Goal: Task Accomplishment & Management: Use online tool/utility

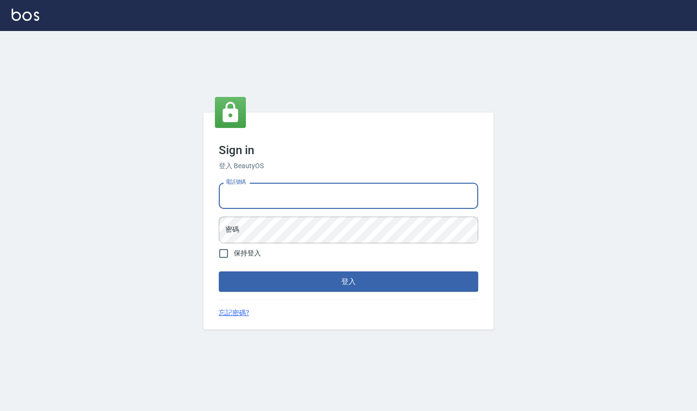
type input "0958513317"
click at [349, 281] on button "登入" at bounding box center [349, 281] width 260 height 20
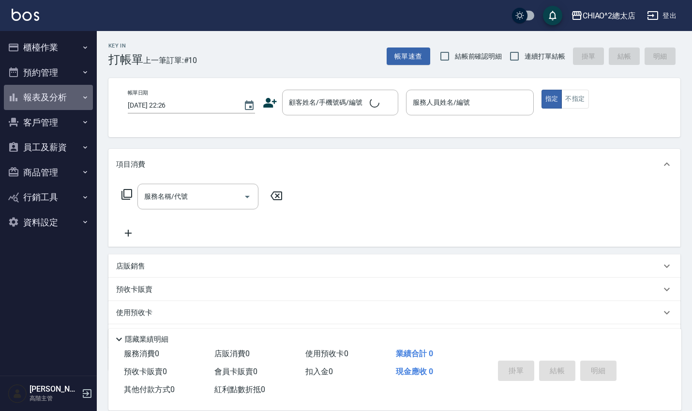
click at [56, 99] on button "報表及分析" at bounding box center [48, 97] width 89 height 25
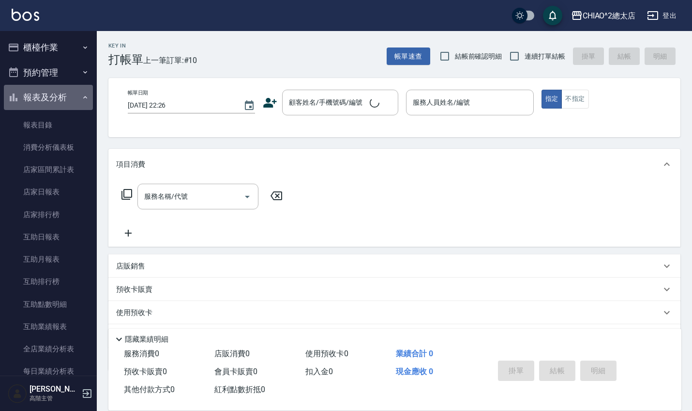
click at [86, 100] on button "報表及分析" at bounding box center [48, 97] width 89 height 25
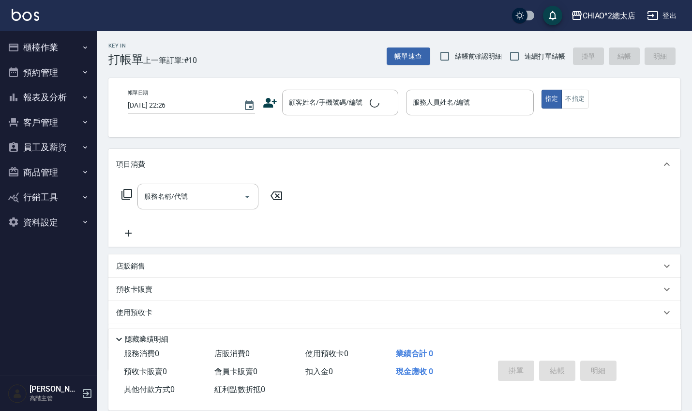
click at [85, 100] on icon "button" at bounding box center [85, 97] width 8 height 8
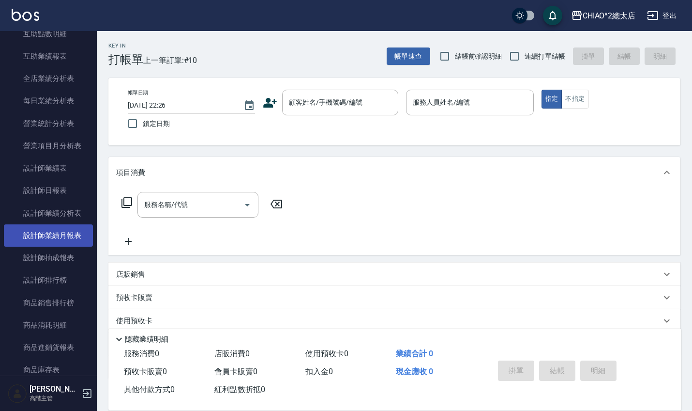
scroll to position [284, 0]
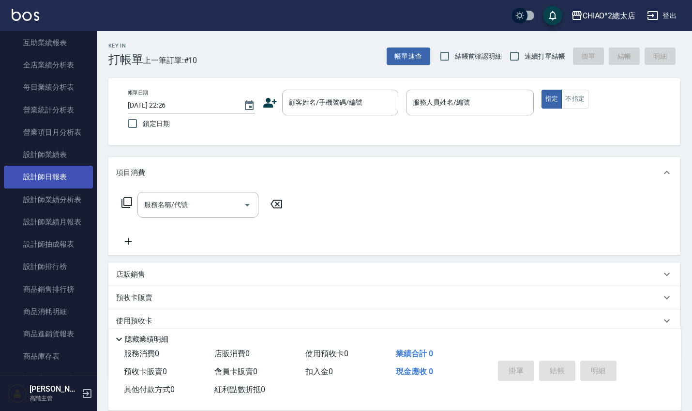
click at [55, 171] on link "設計師日報表" at bounding box center [48, 177] width 89 height 22
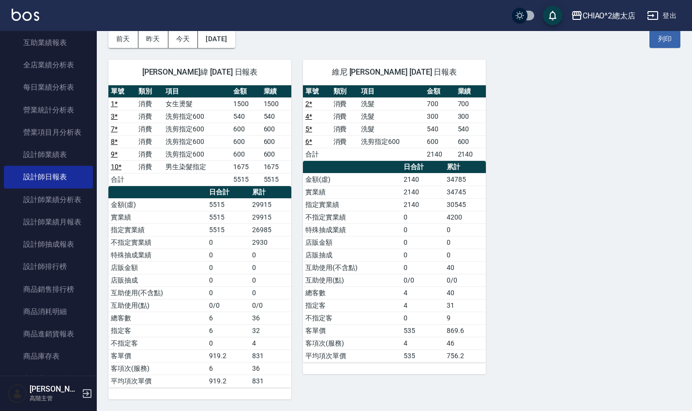
scroll to position [47, 0]
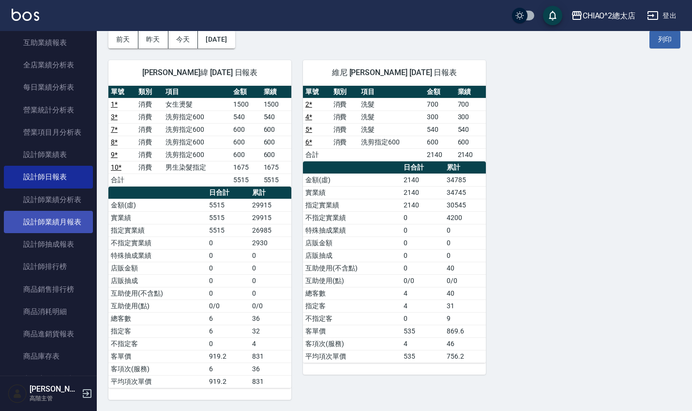
click at [63, 224] on link "設計師業績月報表" at bounding box center [48, 222] width 89 height 22
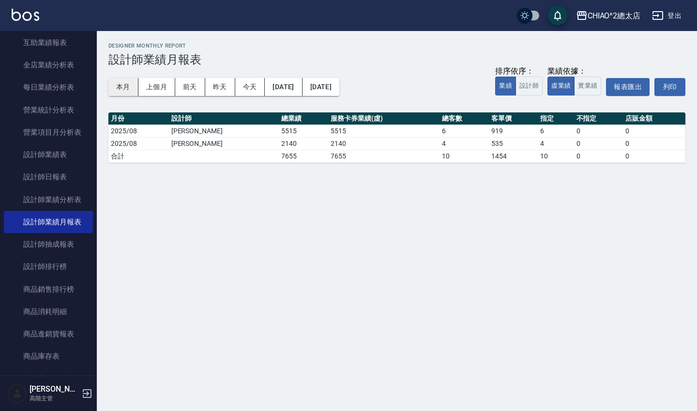
click at [127, 91] on button "本月" at bounding box center [123, 87] width 30 height 18
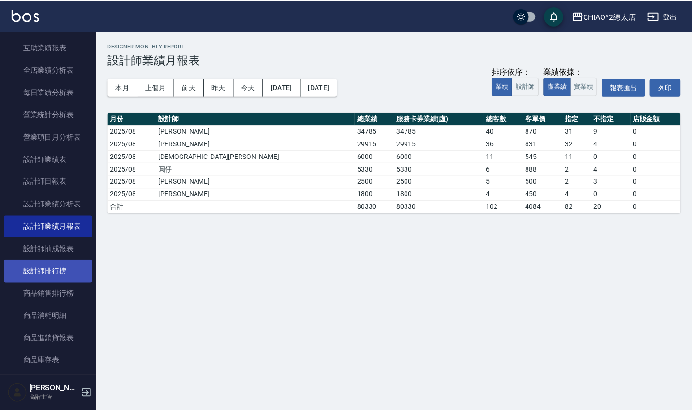
scroll to position [280, 0]
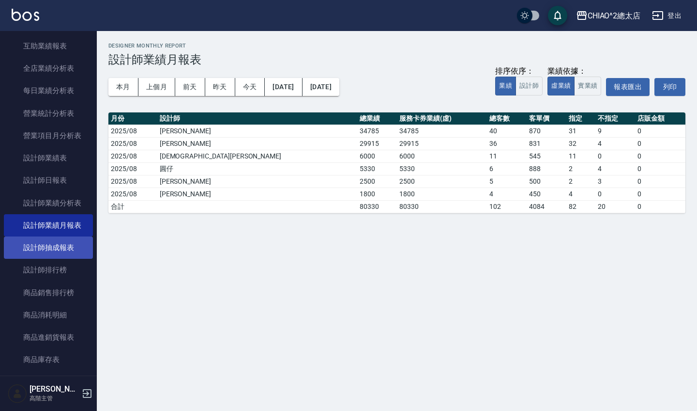
click at [51, 251] on link "設計師抽成報表" at bounding box center [48, 247] width 89 height 22
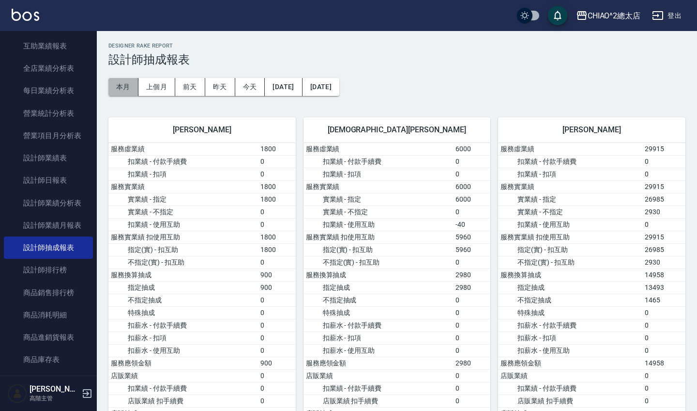
click at [124, 87] on button "本月" at bounding box center [123, 87] width 30 height 18
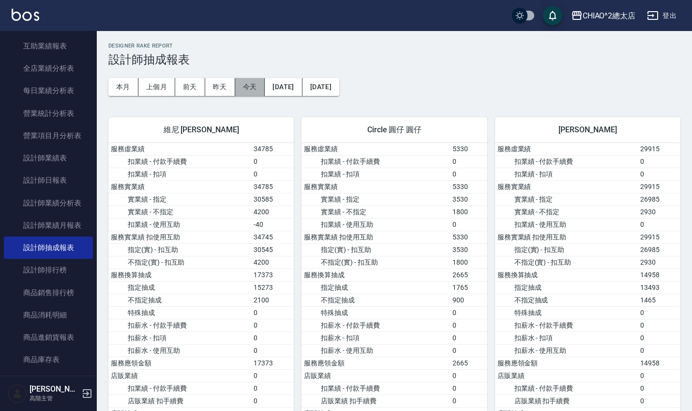
click at [251, 80] on button "今天" at bounding box center [250, 87] width 30 height 18
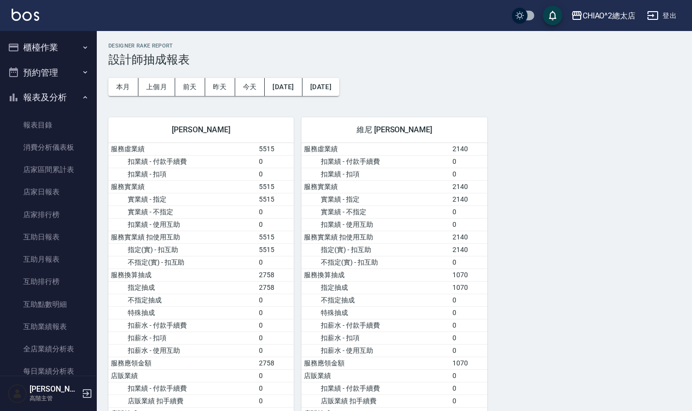
click at [62, 52] on button "櫃檯作業" at bounding box center [48, 47] width 89 height 25
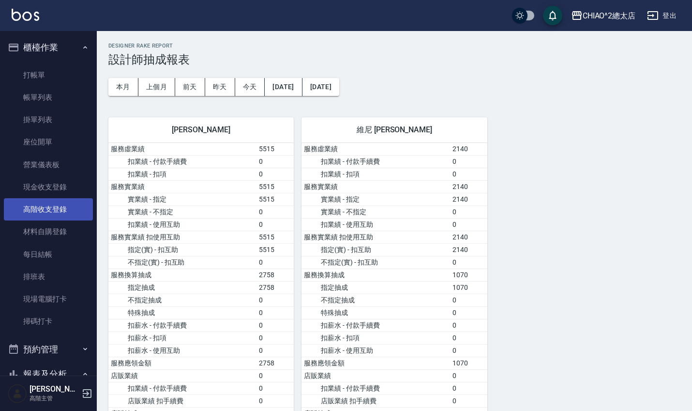
click at [51, 210] on link "高階收支登錄" at bounding box center [48, 209] width 89 height 22
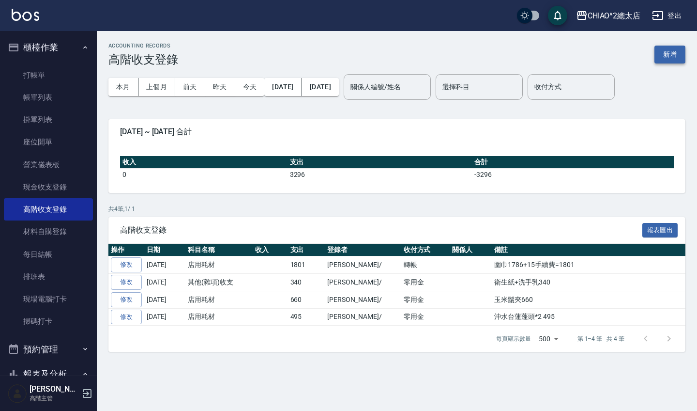
click at [660, 55] on button "新增" at bounding box center [670, 55] width 31 height 18
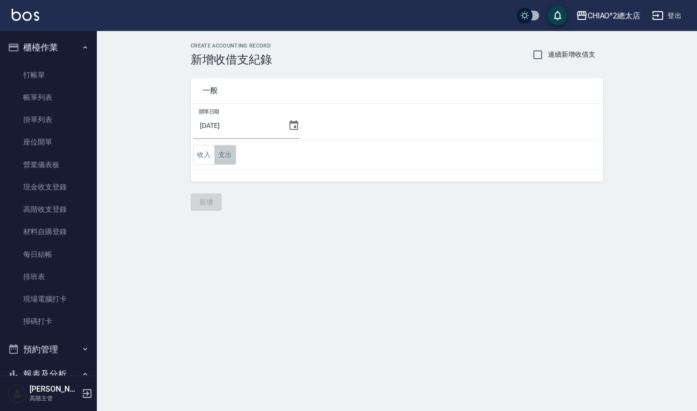
click at [221, 162] on button "支出" at bounding box center [225, 155] width 22 height 20
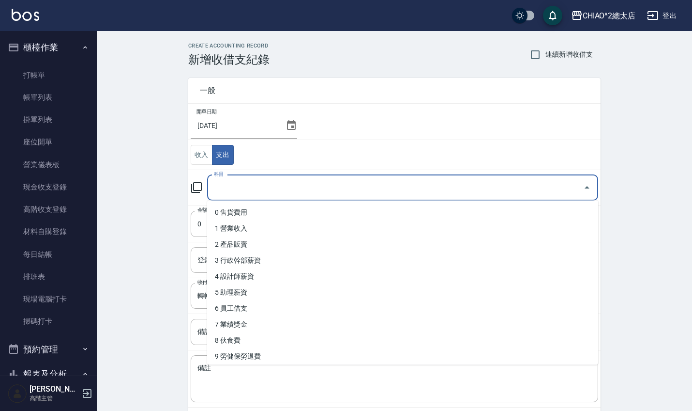
click at [263, 190] on input "科目" at bounding box center [396, 187] width 368 height 17
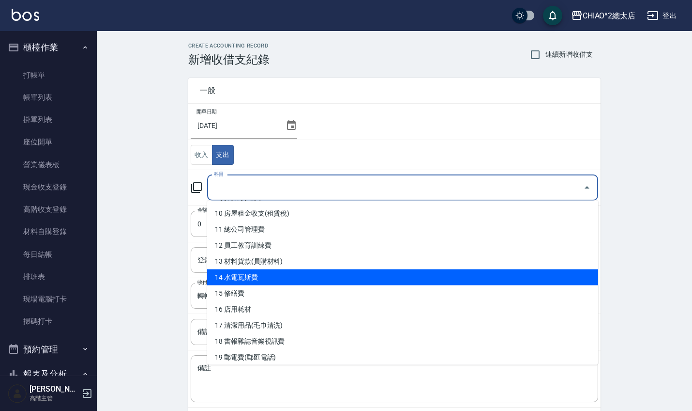
scroll to position [159, 0]
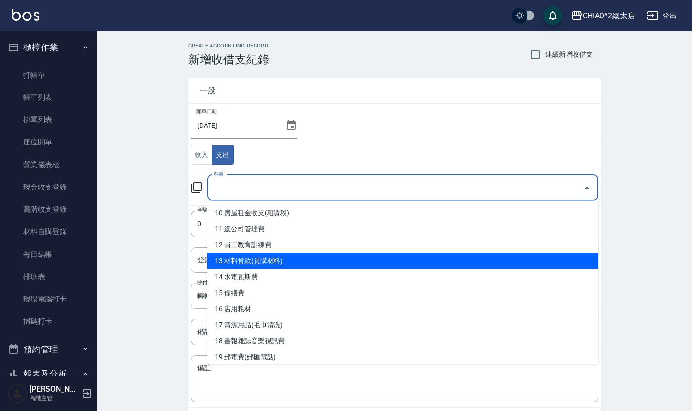
click at [283, 264] on li "13 材料貨款(員購材料)" at bounding box center [402, 261] width 391 height 16
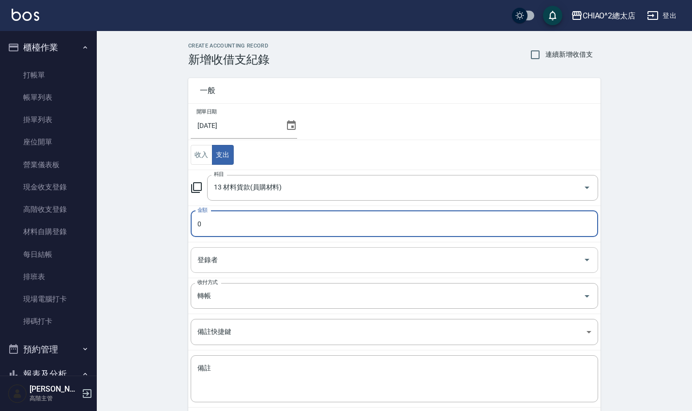
type input "13 材料貨款(員購材料)"
click at [268, 226] on input "2000" at bounding box center [395, 224] width 408 height 26
type input "2015"
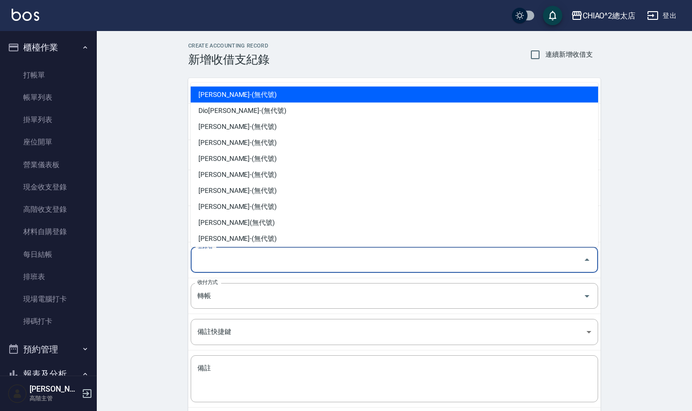
click at [263, 262] on input "登錄者" at bounding box center [387, 259] width 384 height 17
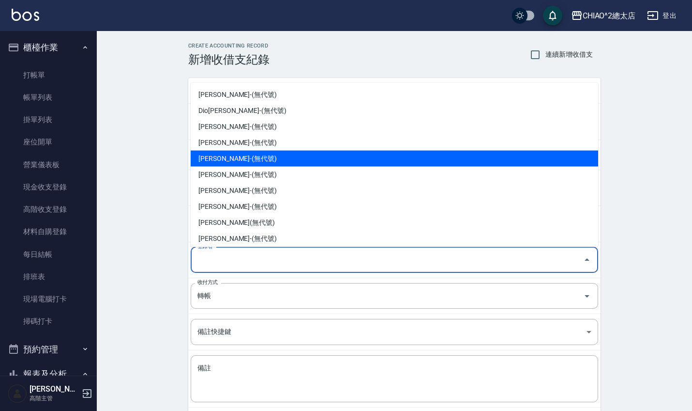
click at [263, 154] on li "[PERSON_NAME]-(無代號)" at bounding box center [395, 158] width 408 height 16
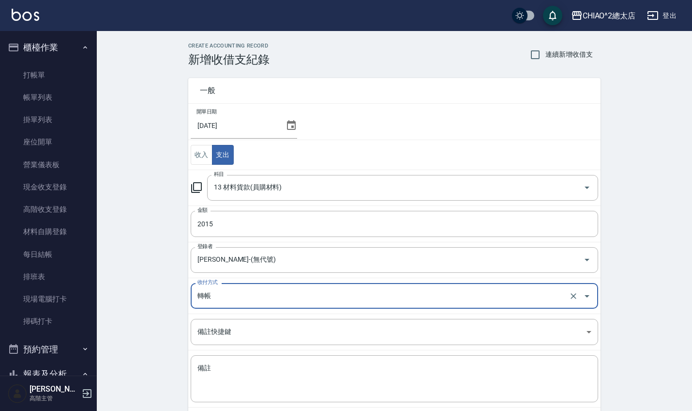
type input "[PERSON_NAME]-(無代號)"
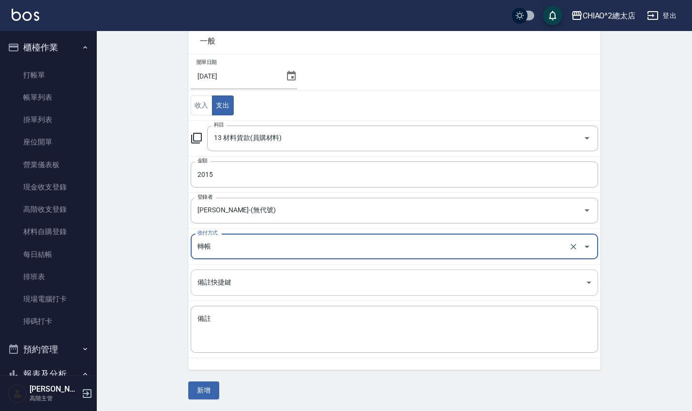
scroll to position [49, 0]
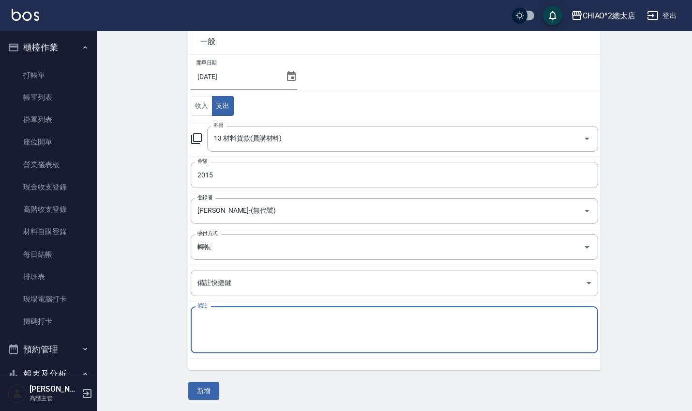
click at [281, 314] on textarea "備註" at bounding box center [395, 329] width 394 height 31
type textarea "5"
type textarea "真"
type textarea "魚子醬護髮2000+15手續費＝2015"
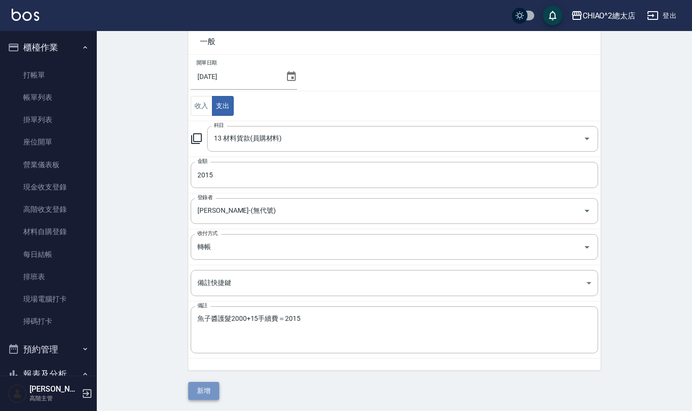
click at [212, 389] on button "新增" at bounding box center [203, 391] width 31 height 18
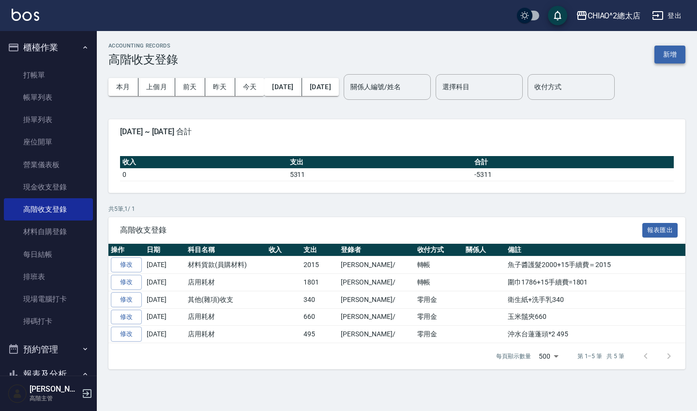
click at [661, 56] on button "新增" at bounding box center [670, 55] width 31 height 18
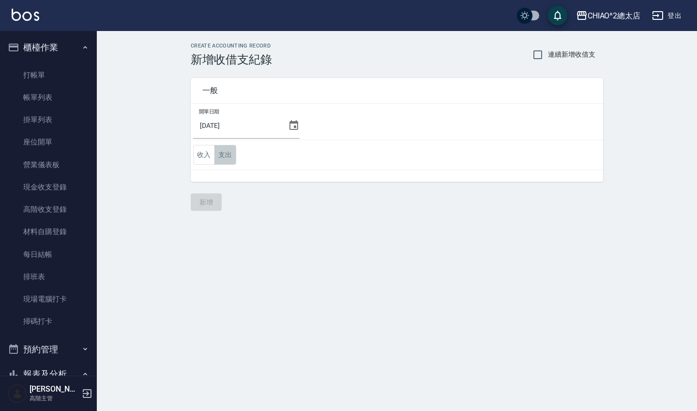
click at [221, 159] on button "支出" at bounding box center [225, 155] width 22 height 20
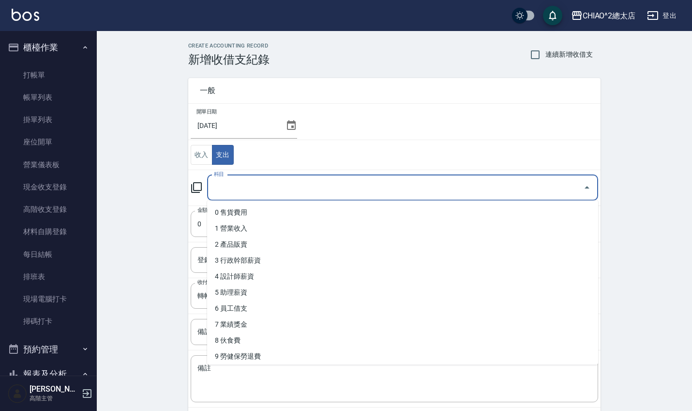
click at [233, 189] on input "科目" at bounding box center [396, 187] width 368 height 17
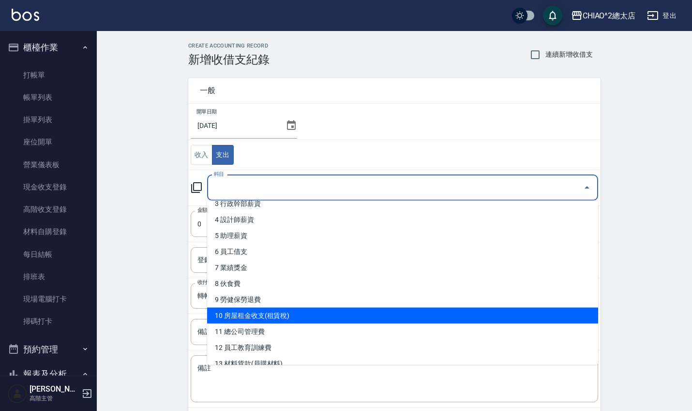
scroll to position [87, 0]
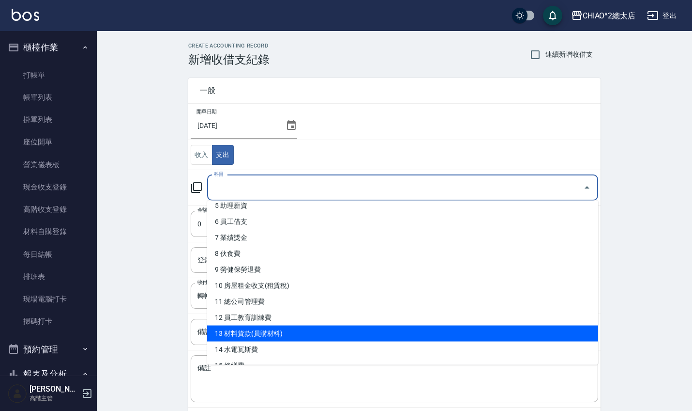
click at [293, 330] on li "13 材料貨款(員購材料)" at bounding box center [402, 333] width 391 height 16
type input "13 材料貨款(員購材料)"
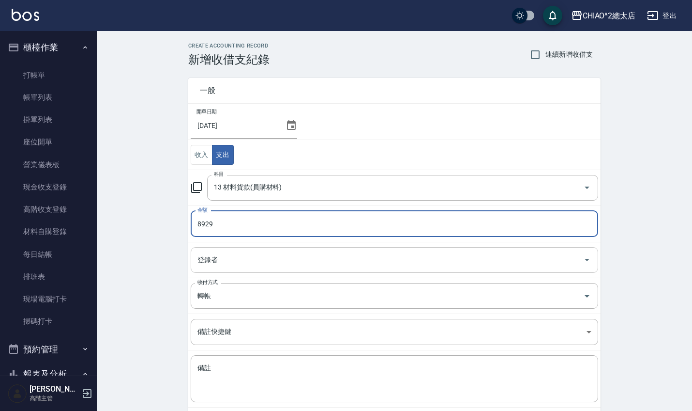
type input "8929"
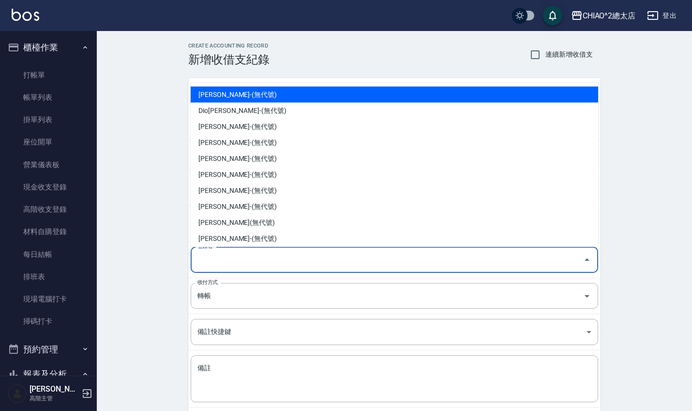
click at [248, 267] on input "登錄者" at bounding box center [387, 259] width 384 height 17
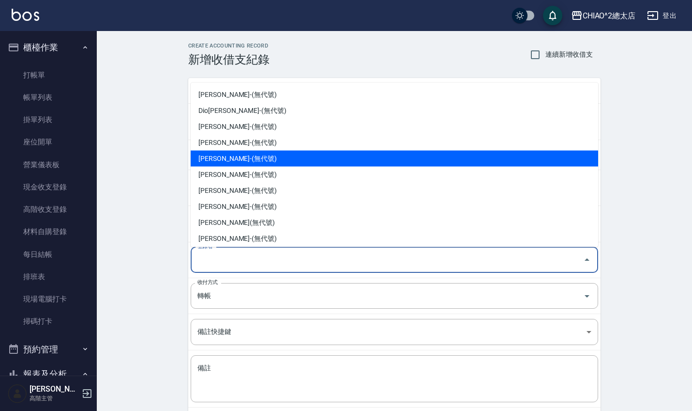
click at [254, 162] on li "[PERSON_NAME]-(無代號)" at bounding box center [395, 158] width 408 height 16
type input "[PERSON_NAME]-(無代號)"
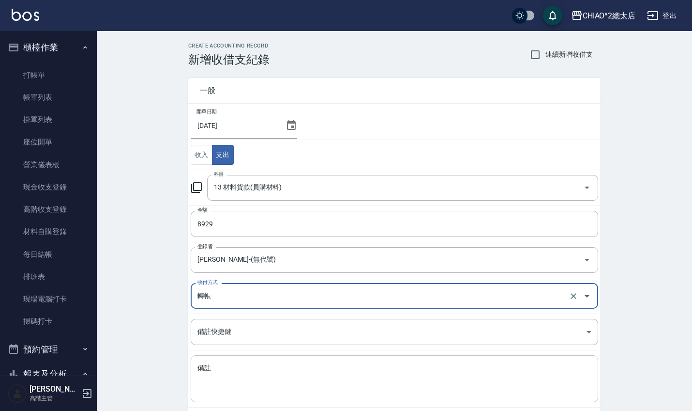
click at [273, 366] on textarea "備註" at bounding box center [395, 378] width 394 height 31
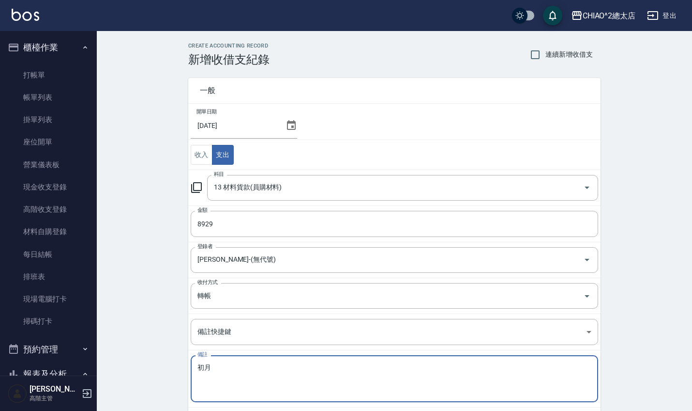
type textarea "初"
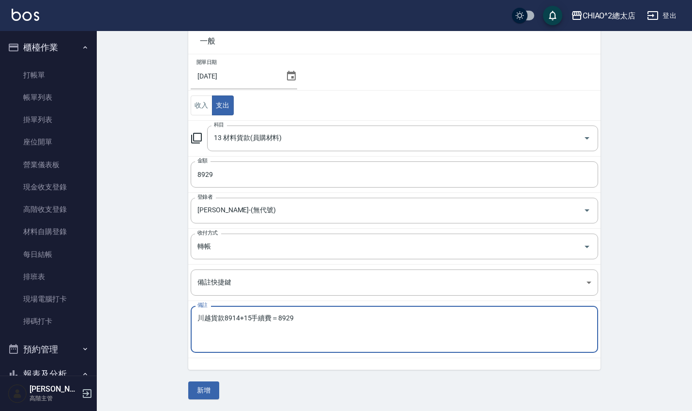
scroll to position [49, 0]
type textarea "川越貨款8914+15手續費＝8929"
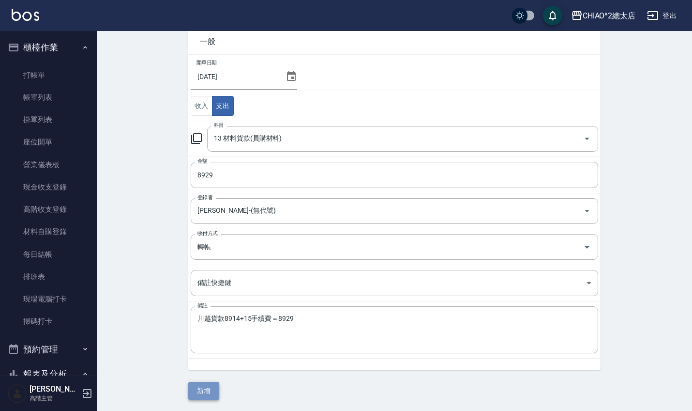
click at [207, 397] on button "新增" at bounding box center [203, 391] width 31 height 18
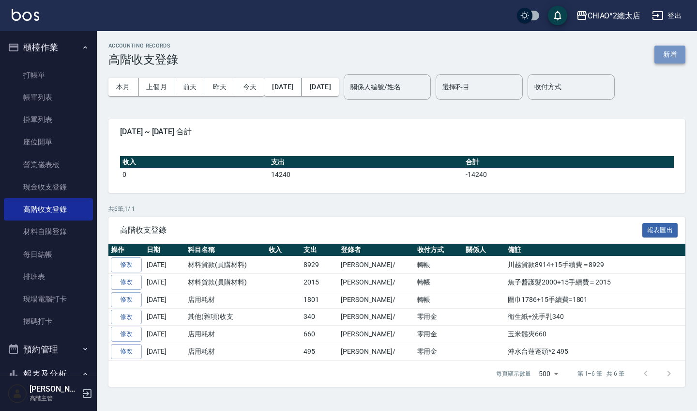
click at [668, 48] on button "新增" at bounding box center [670, 55] width 31 height 18
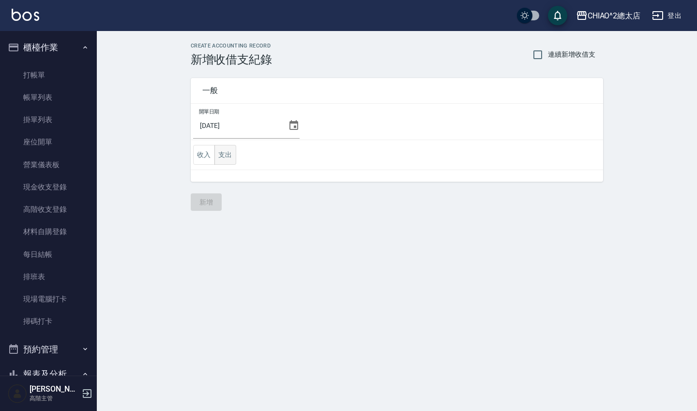
click at [228, 156] on button "支出" at bounding box center [225, 155] width 22 height 20
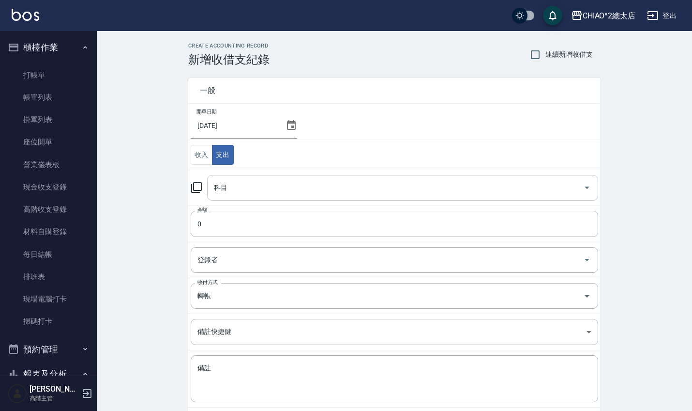
click at [263, 197] on div "科目" at bounding box center [402, 188] width 391 height 26
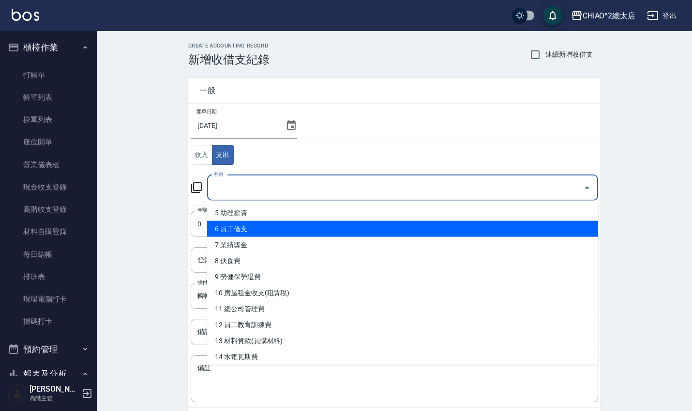
scroll to position [81, 0]
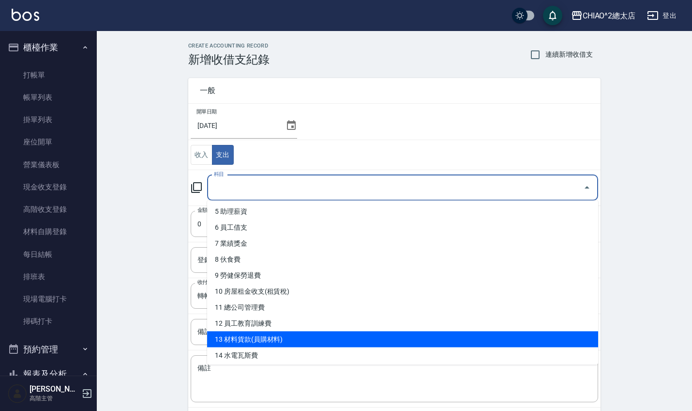
click at [272, 342] on li "13 材料貨款(員購材料)" at bounding box center [402, 339] width 391 height 16
type input "13 材料貨款(員購材料)"
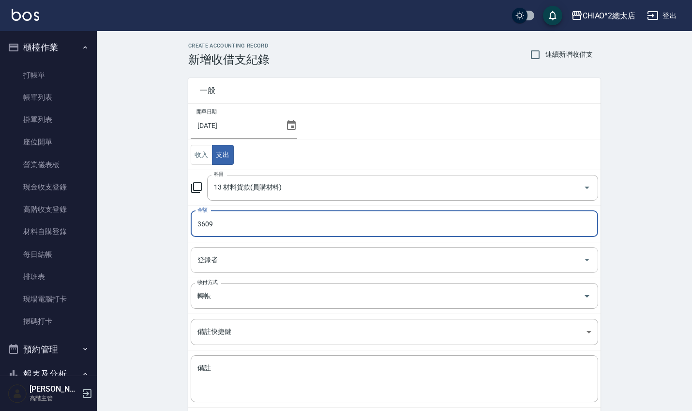
type input "3609"
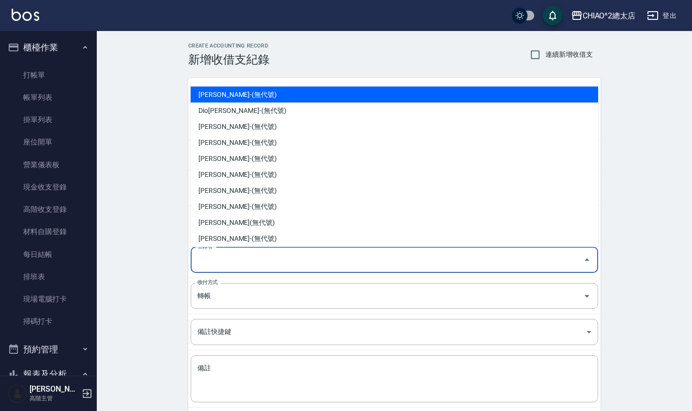
click at [225, 264] on input "登錄者" at bounding box center [387, 259] width 384 height 17
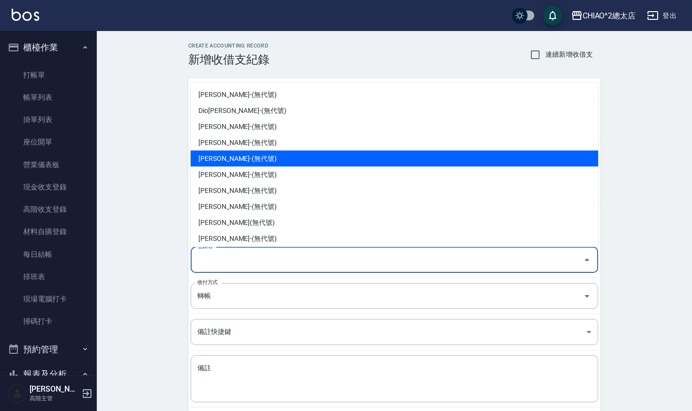
click at [262, 164] on li "[PERSON_NAME]-(無代號)" at bounding box center [395, 158] width 408 height 16
type input "[PERSON_NAME]-(無代號)"
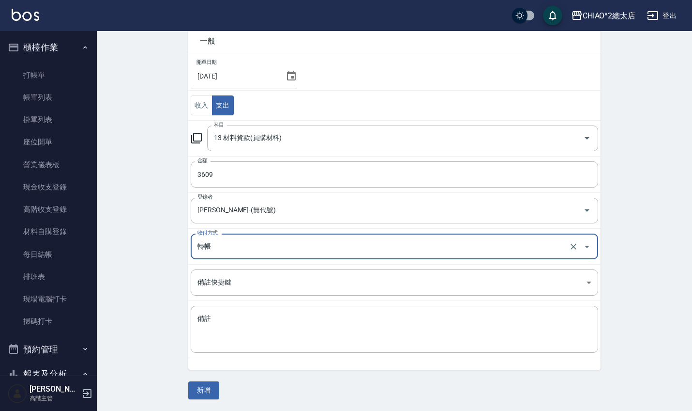
scroll to position [49, 0]
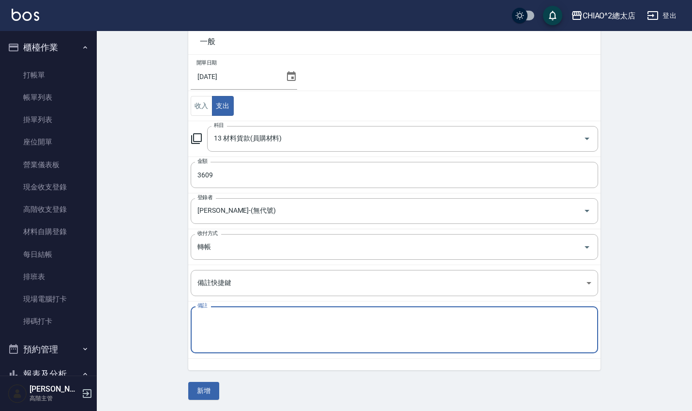
click at [245, 326] on textarea "備註" at bounding box center [395, 329] width 394 height 31
type textarea "小高叔叔貨款3594+15手續費＝3609"
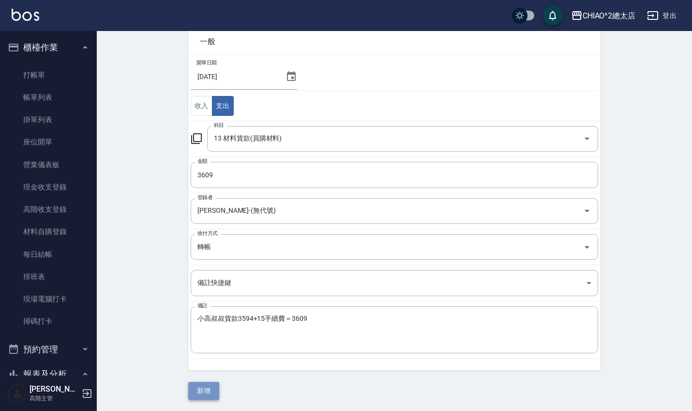
click at [204, 386] on button "新增" at bounding box center [203, 391] width 31 height 18
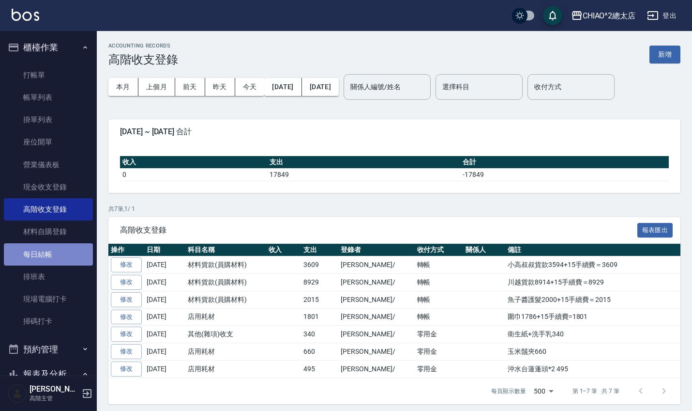
click at [58, 258] on link "每日結帳" at bounding box center [48, 254] width 89 height 22
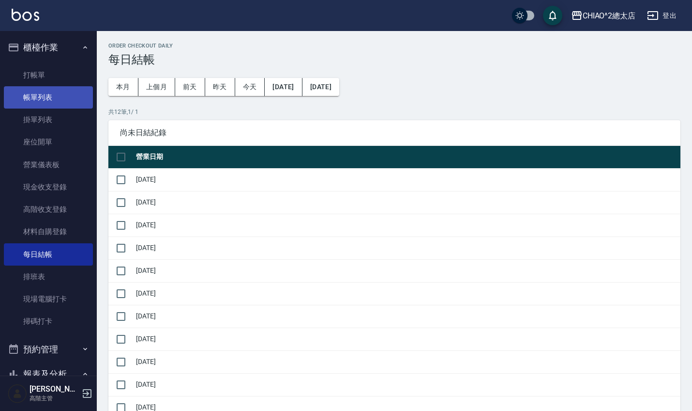
click at [26, 105] on link "帳單列表" at bounding box center [48, 97] width 89 height 22
